Goal: Information Seeking & Learning: Find specific fact

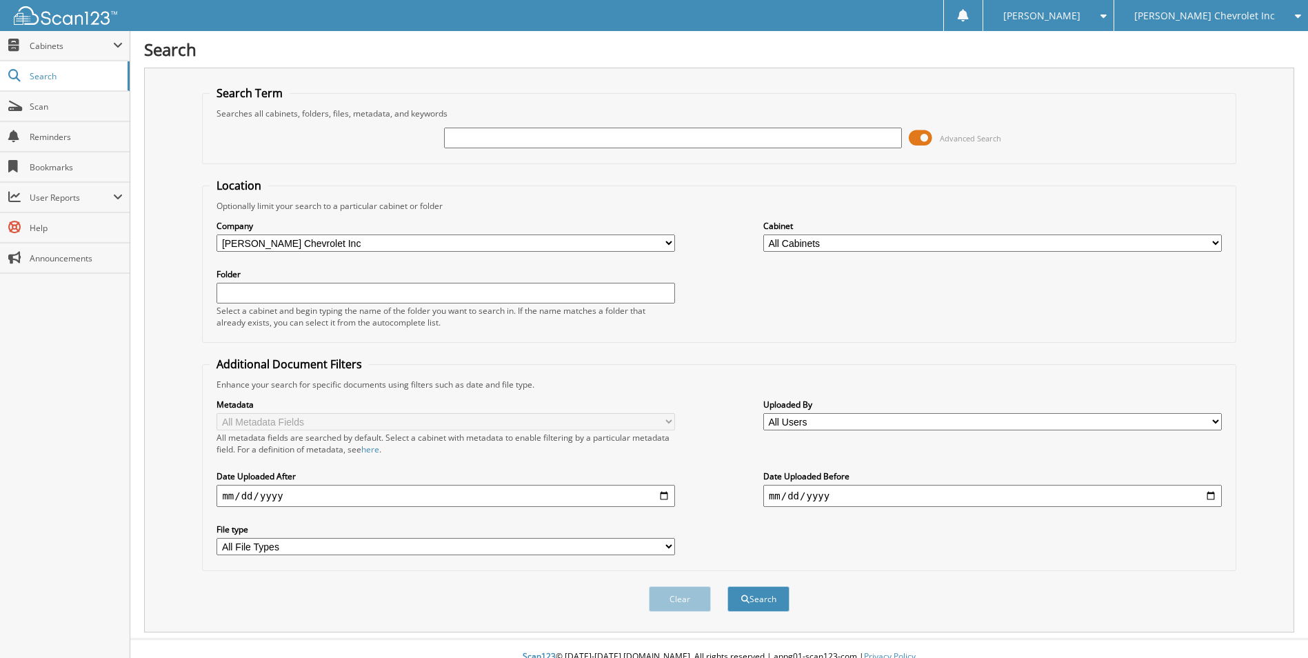
click at [468, 137] on input "text" at bounding box center [673, 138] width 459 height 21
type input "S1247640"
click at [727, 586] on button "Search" at bounding box center [758, 599] width 62 height 26
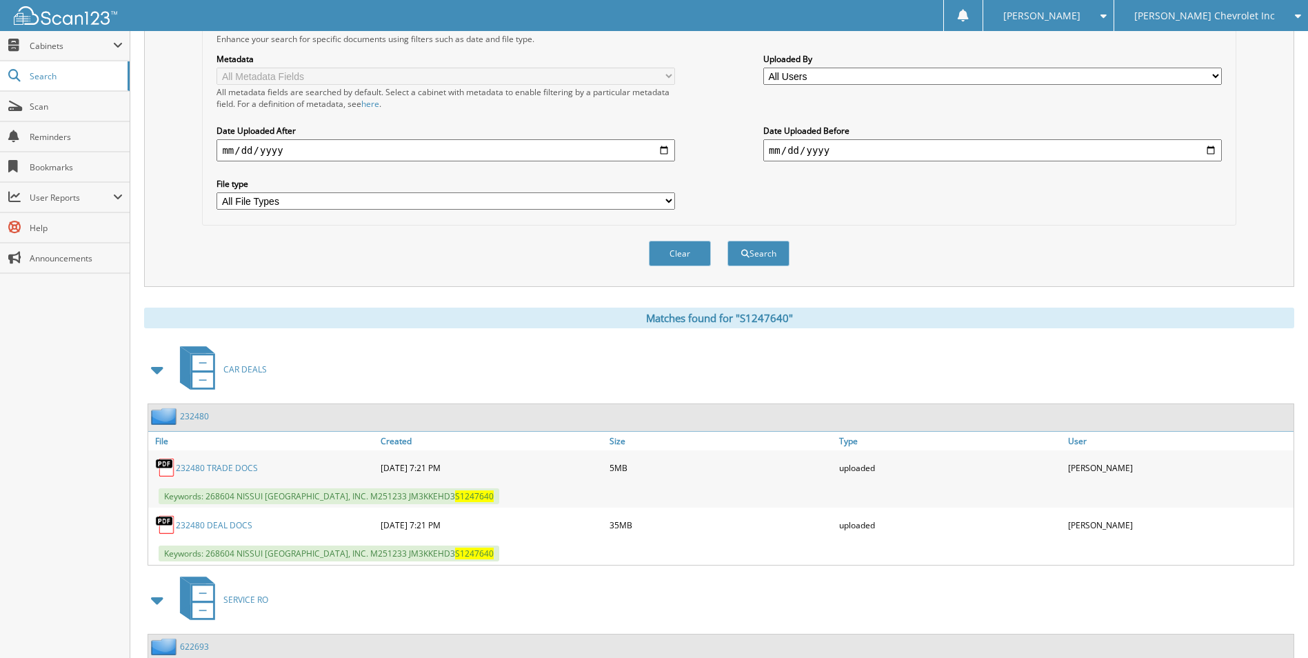
scroll to position [483, 0]
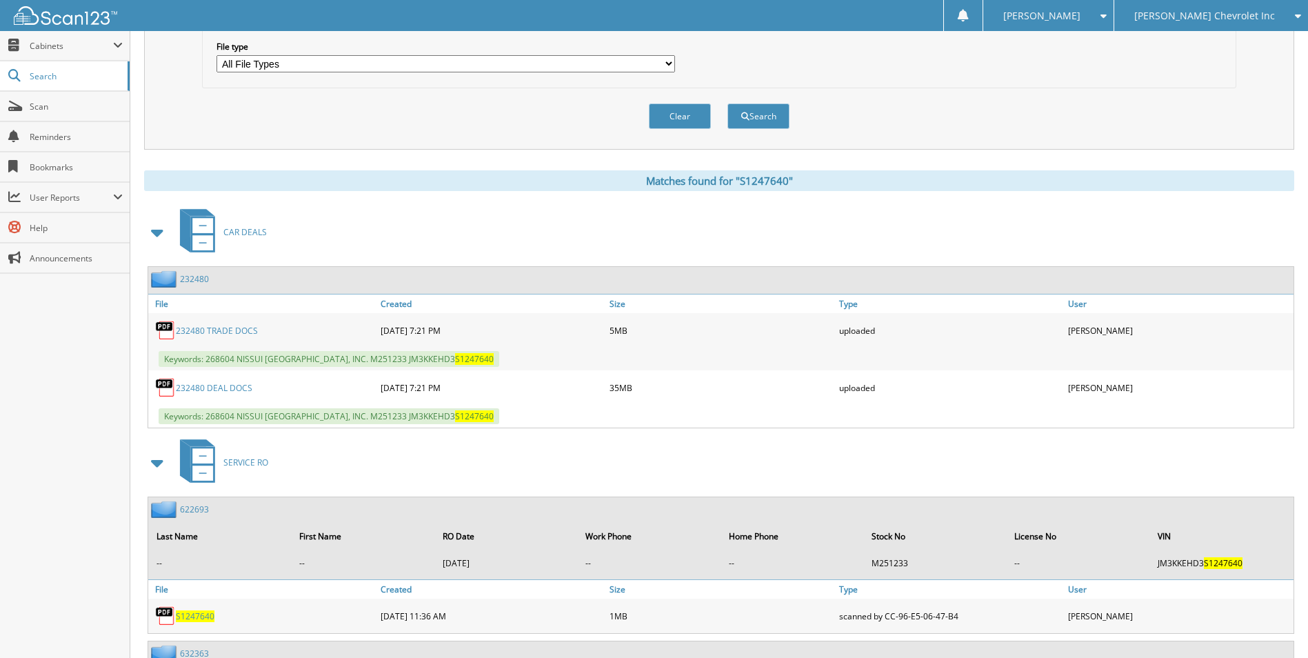
click at [198, 276] on link "232480" at bounding box center [194, 279] width 29 height 12
